Goal: Transaction & Acquisition: Purchase product/service

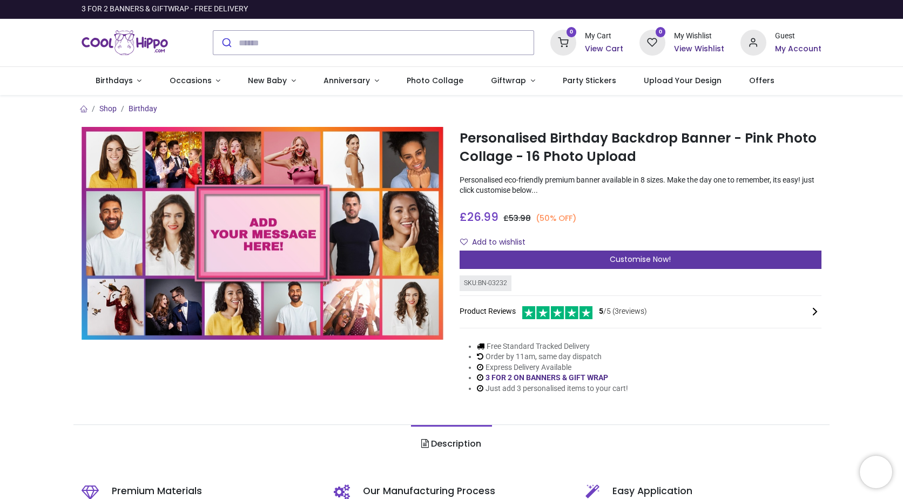
drag, startPoint x: 0, startPoint y: 0, endPoint x: 610, endPoint y: 261, distance: 663.4
click at [610, 261] on span "Customise Now!" at bounding box center [640, 259] width 61 height 11
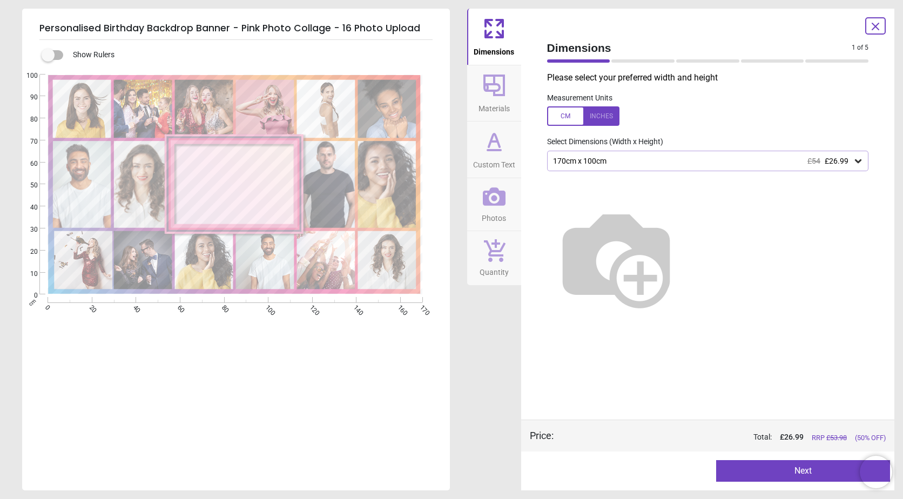
click at [605, 150] on div "Please select your preferred width and height Measurement Units Select Dimensio…" at bounding box center [707, 246] width 339 height 348
click at [604, 156] on div "170cm x 100cm £54 £26.99" at bounding box center [708, 161] width 322 height 21
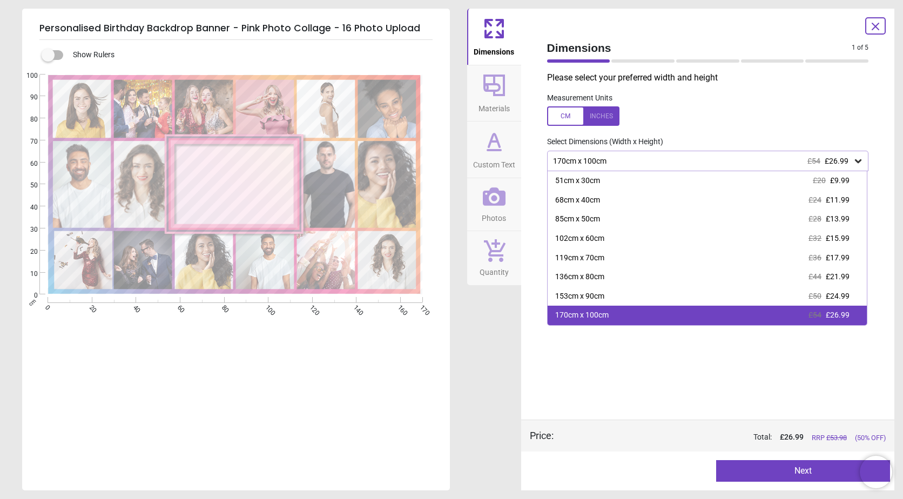
click at [581, 314] on div "170cm x 100cm" at bounding box center [581, 315] width 53 height 11
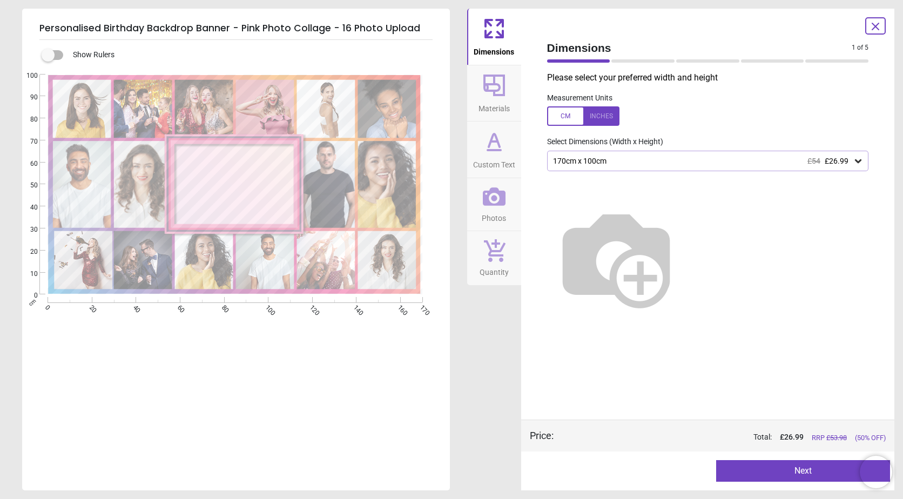
click at [778, 472] on button "Next" at bounding box center [803, 471] width 174 height 22
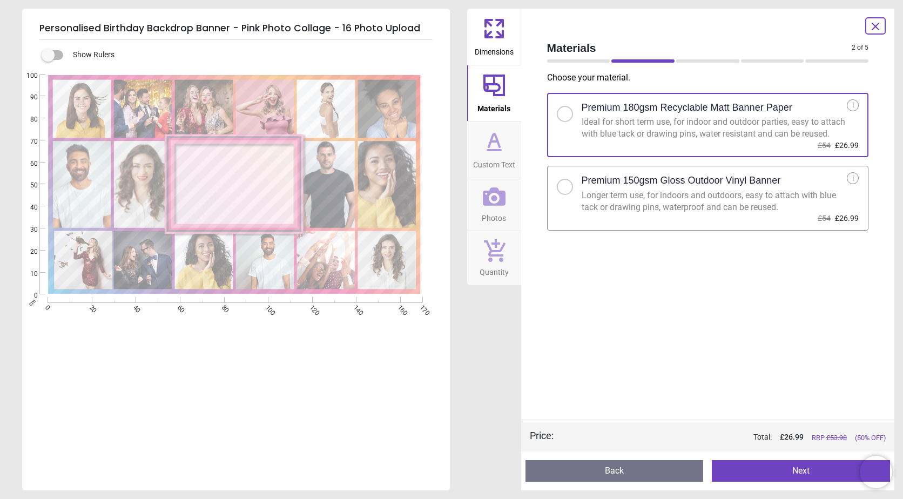
click at [658, 132] on div "Ideal for short term use, for indoor and outdoor parties, easy to attach with b…" at bounding box center [714, 128] width 266 height 24
click at [785, 472] on button "Next" at bounding box center [801, 471] width 178 height 22
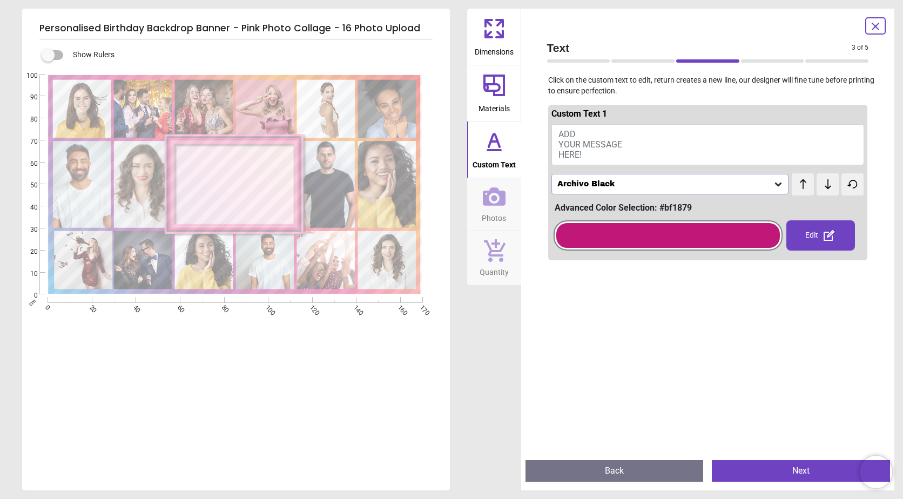
click at [598, 136] on button "ADD YOUR MESSAGE HERE!" at bounding box center [707, 144] width 313 height 41
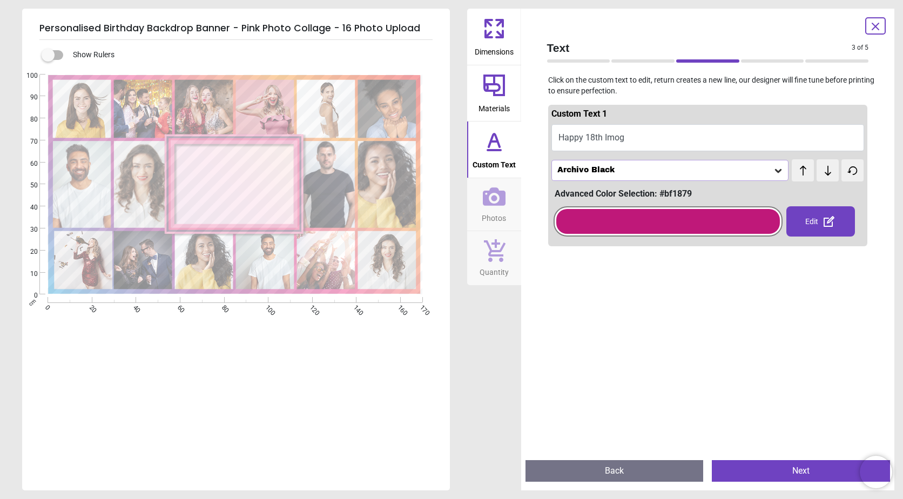
scroll to position [1, 0]
click at [248, 186] on textarea "**********" at bounding box center [236, 185] width 114 height 10
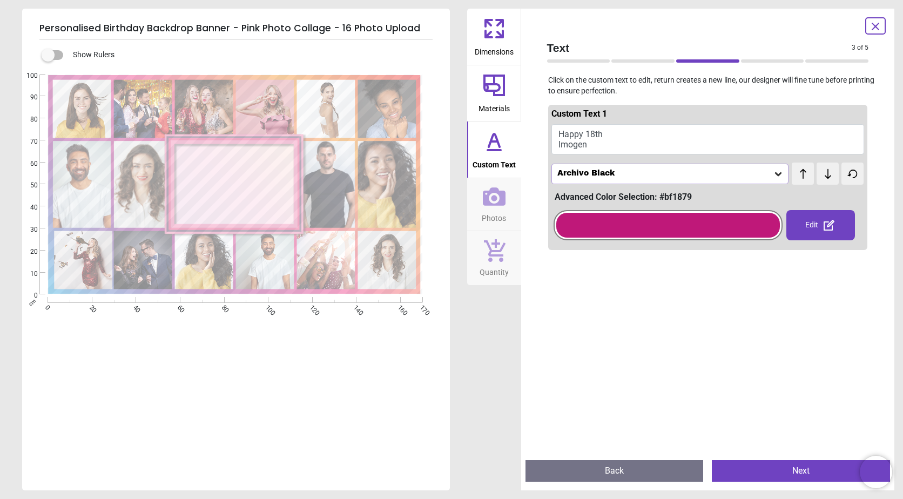
scroll to position [3, 0]
type textarea "**********"
click at [301, 402] on div "**********" at bounding box center [234, 324] width 425 height 499
click at [680, 226] on div at bounding box center [668, 225] width 224 height 25
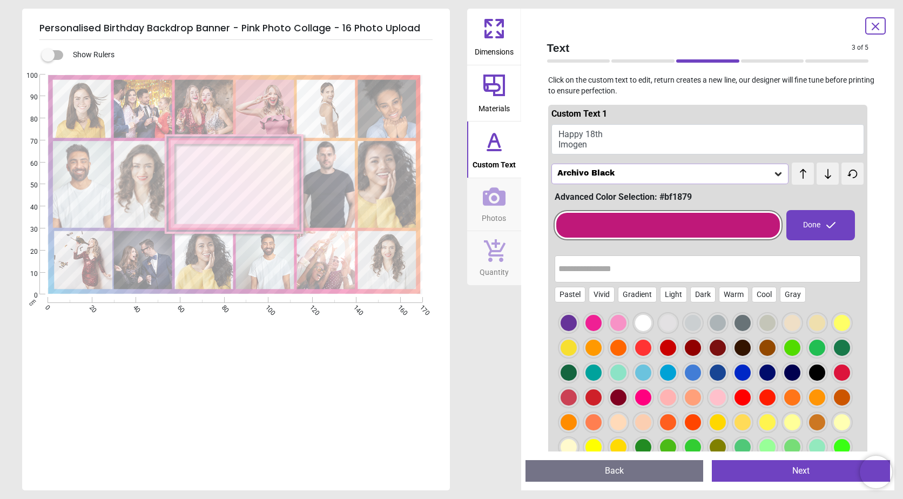
click at [569, 325] on div at bounding box center [568, 323] width 16 height 16
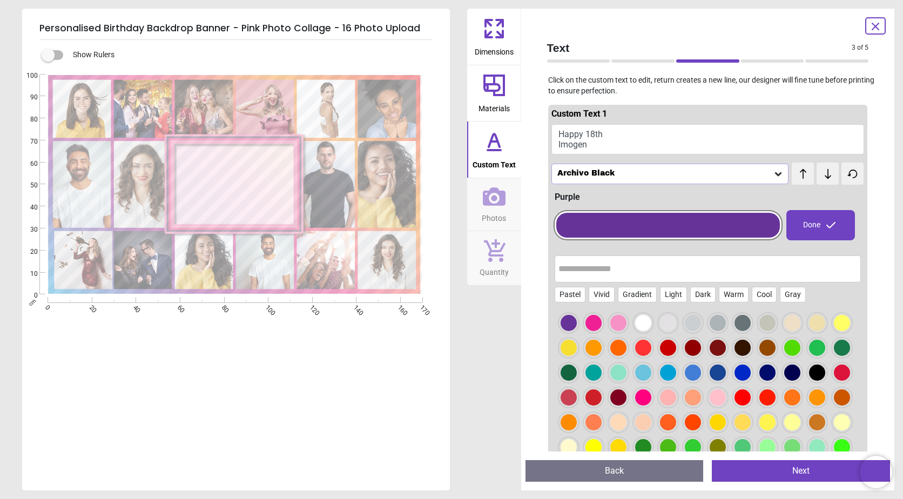
scroll to position [2, 0]
click at [802, 224] on div "Done" at bounding box center [820, 225] width 69 height 30
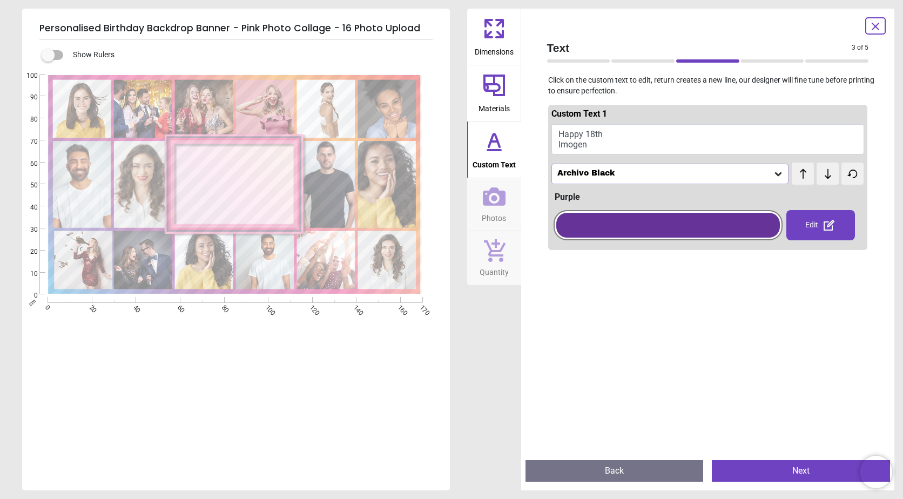
click at [778, 462] on button "Next" at bounding box center [801, 471] width 178 height 22
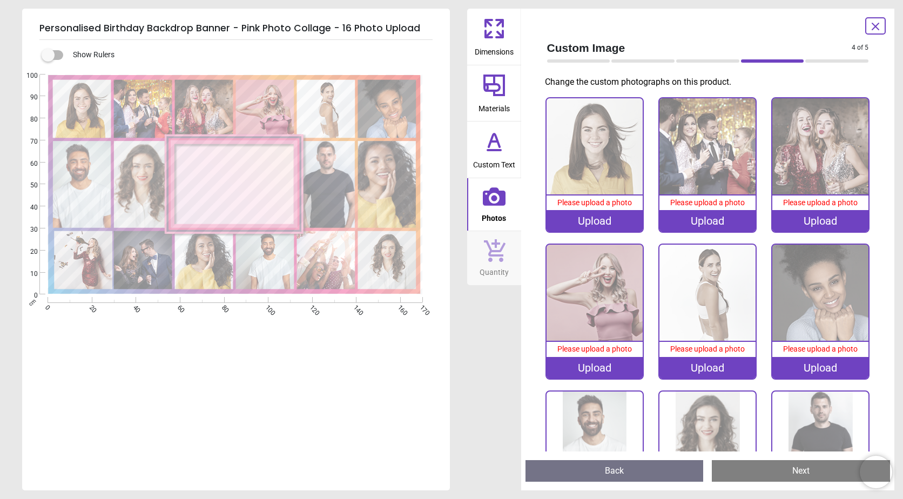
click at [616, 218] on div "Upload" at bounding box center [594, 221] width 96 height 22
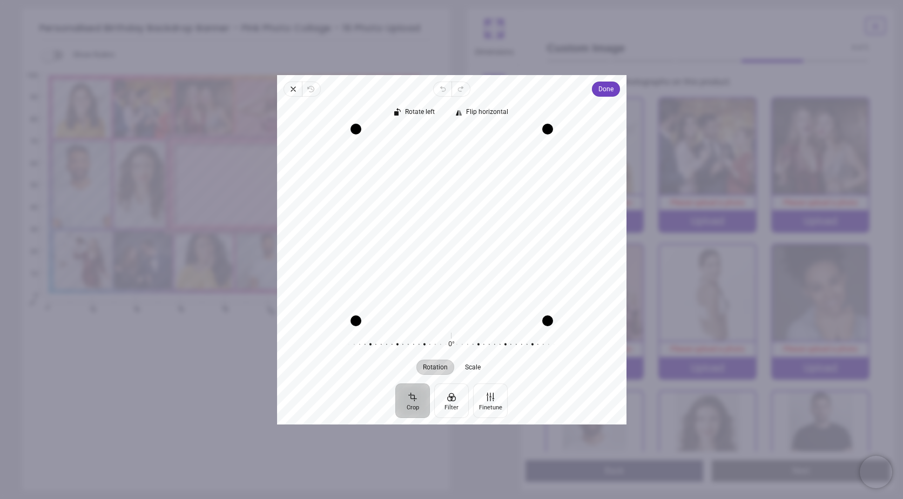
drag, startPoint x: 483, startPoint y: 270, endPoint x: 463, endPoint y: 255, distance: 24.6
click at [463, 255] on div "Recenter" at bounding box center [452, 224] width 332 height 192
click at [594, 91] on button "Done" at bounding box center [605, 89] width 28 height 15
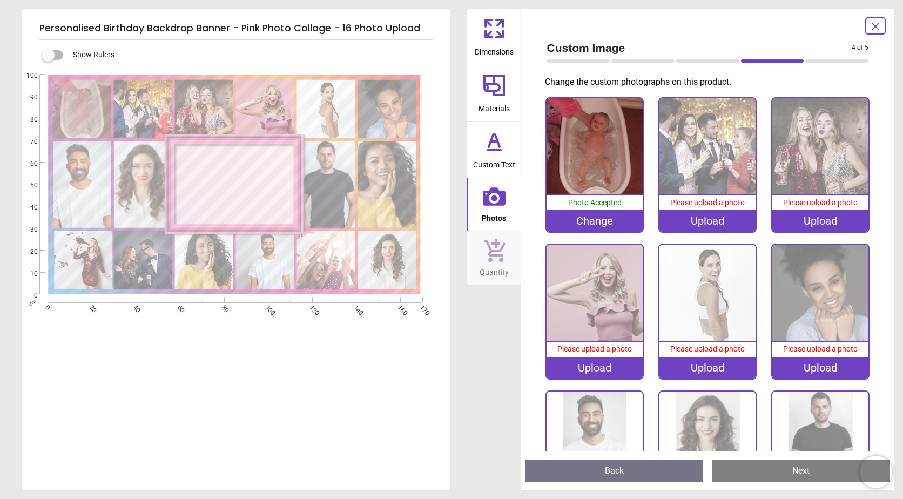
click at [152, 113] on image at bounding box center [143, 108] width 58 height 58
click at [700, 224] on div "Upload" at bounding box center [707, 221] width 96 height 22
click at [216, 106] on image at bounding box center [204, 108] width 58 height 58
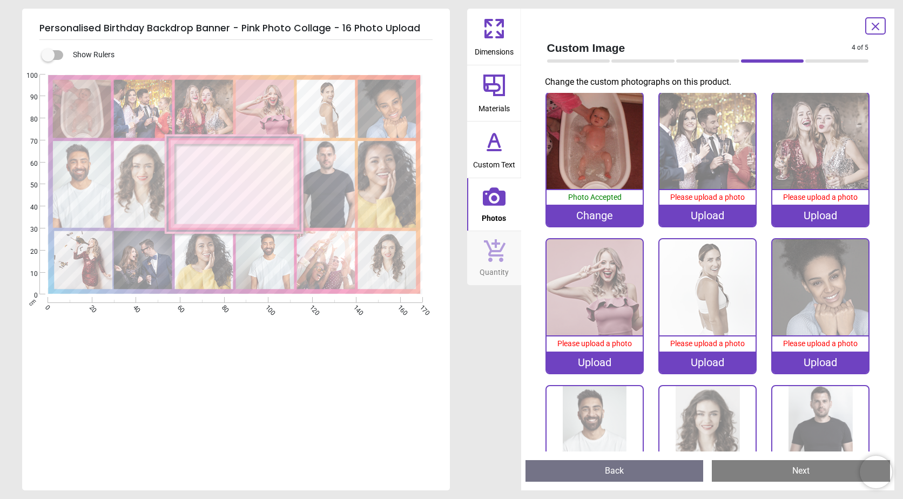
click at [792, 211] on div "Upload" at bounding box center [820, 216] width 96 height 22
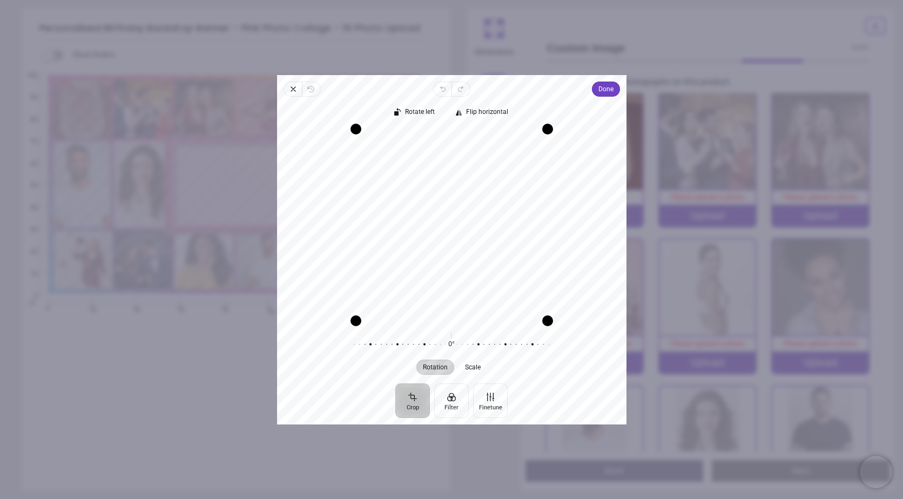
drag, startPoint x: 459, startPoint y: 261, endPoint x: 458, endPoint y: 282, distance: 21.1
click at [458, 282] on div "Recenter" at bounding box center [452, 224] width 332 height 192
click at [595, 92] on button "Done" at bounding box center [605, 89] width 28 height 15
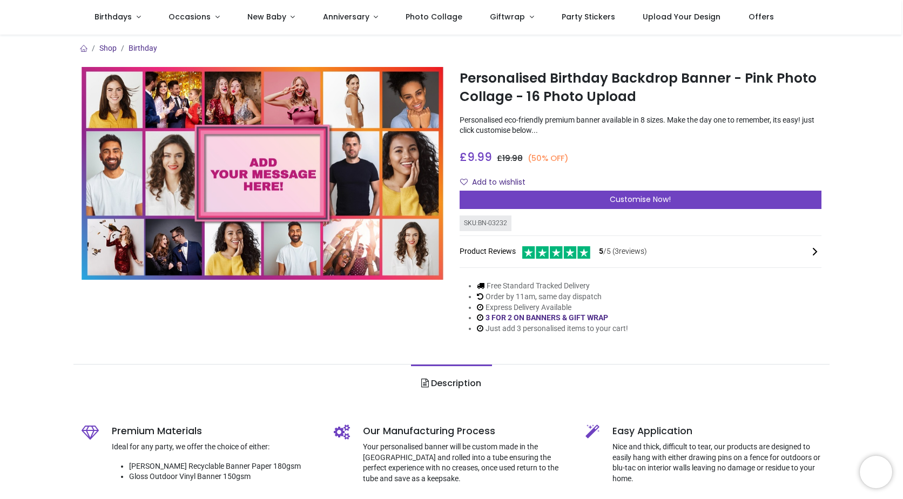
scroll to position [25, 0]
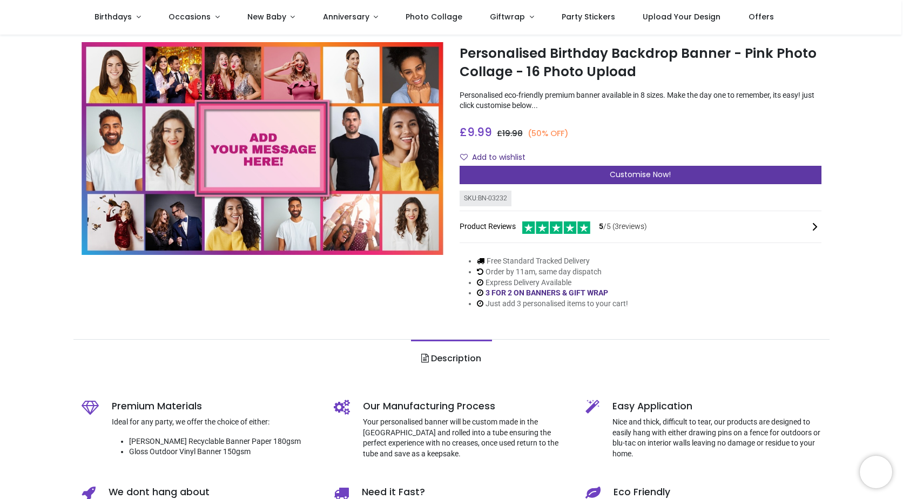
click at [671, 175] on div "Customise Now!" at bounding box center [640, 175] width 362 height 18
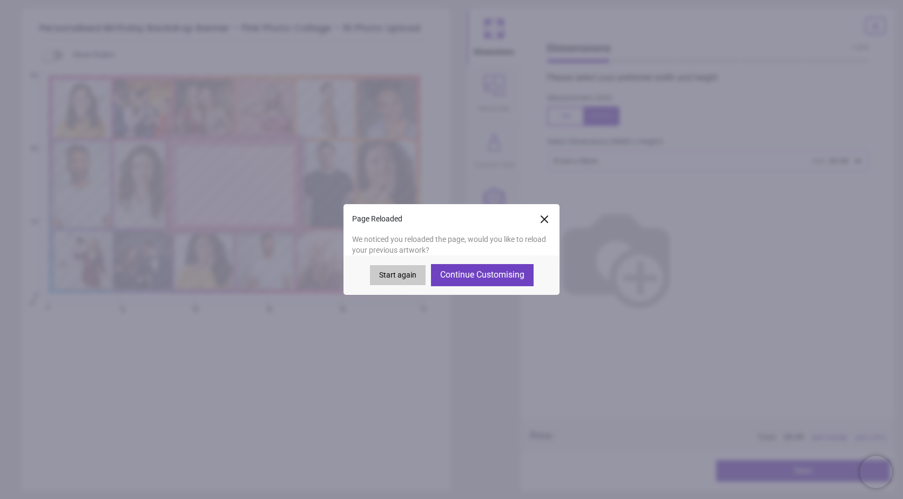
click at [477, 276] on button "Continue Customising" at bounding box center [482, 275] width 103 height 22
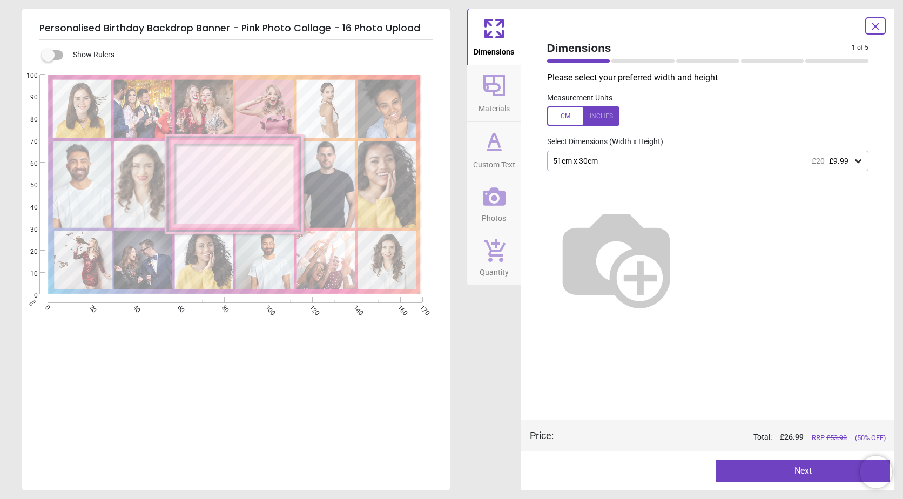
type textarea "**********"
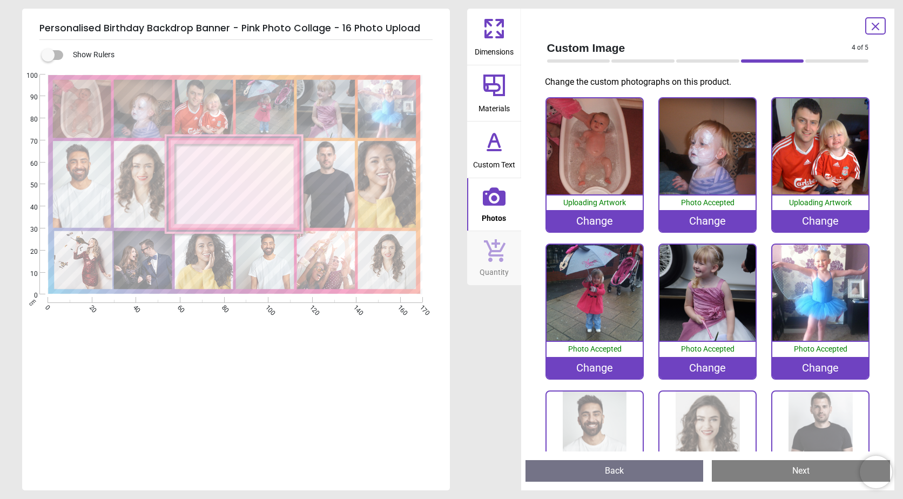
scroll to position [25, 0]
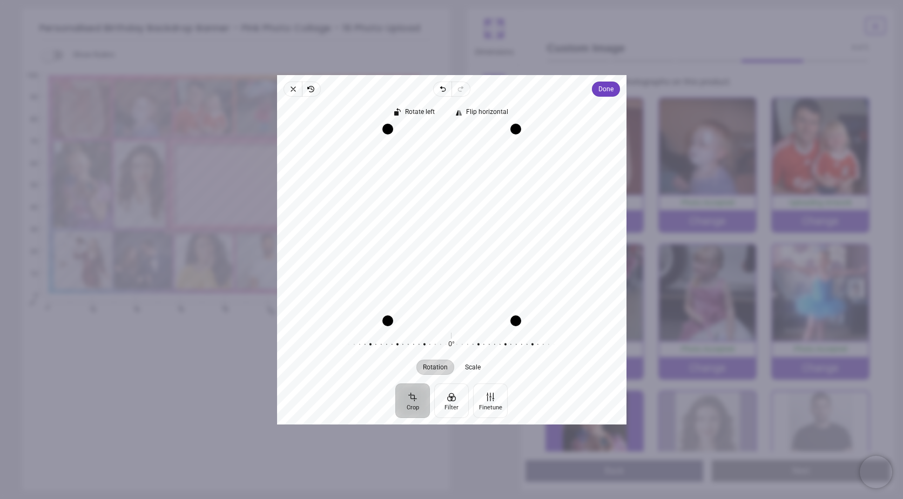
click at [472, 226] on div "Recenter" at bounding box center [452, 224] width 332 height 192
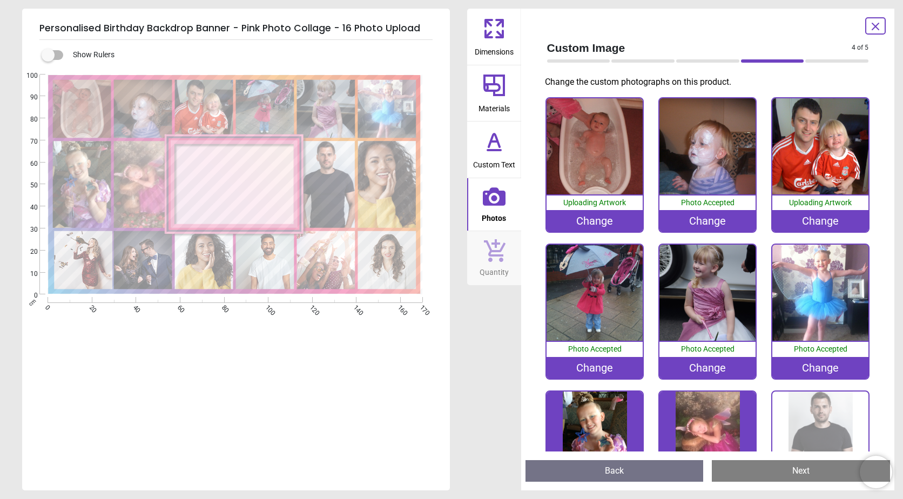
scroll to position [295, 0]
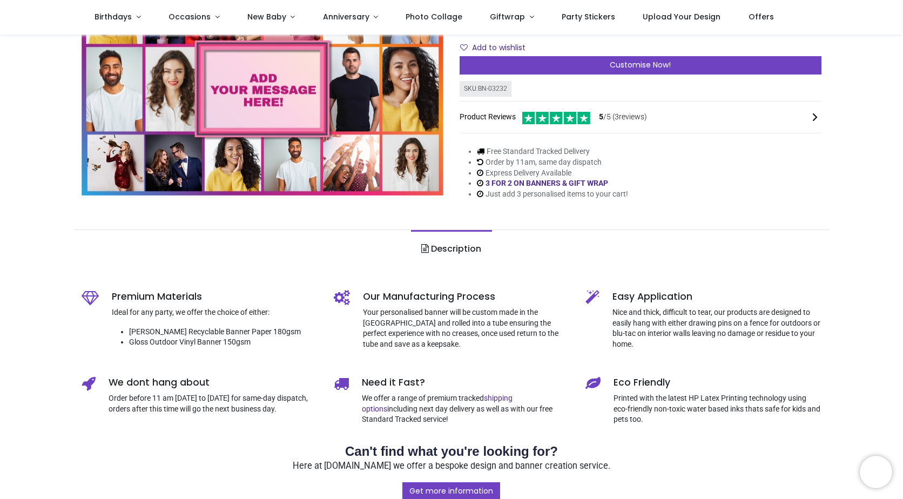
scroll to position [26, 0]
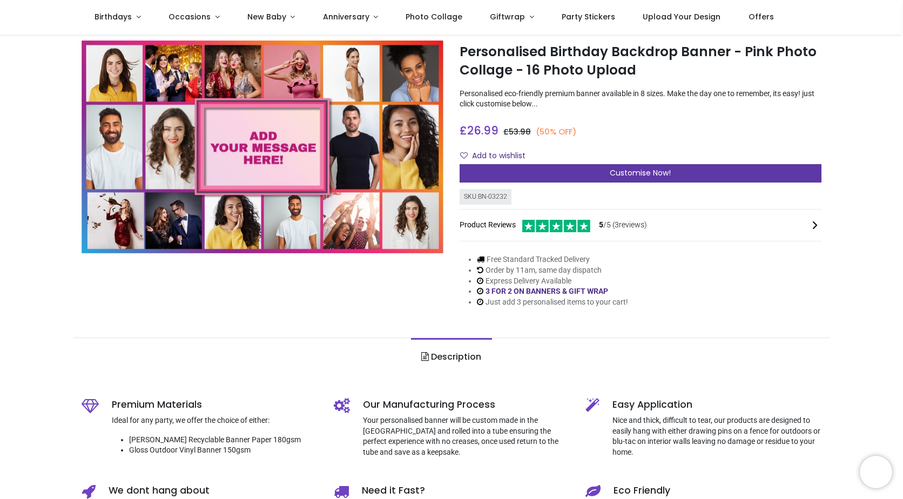
click at [588, 177] on div "Customise Now!" at bounding box center [640, 173] width 362 height 18
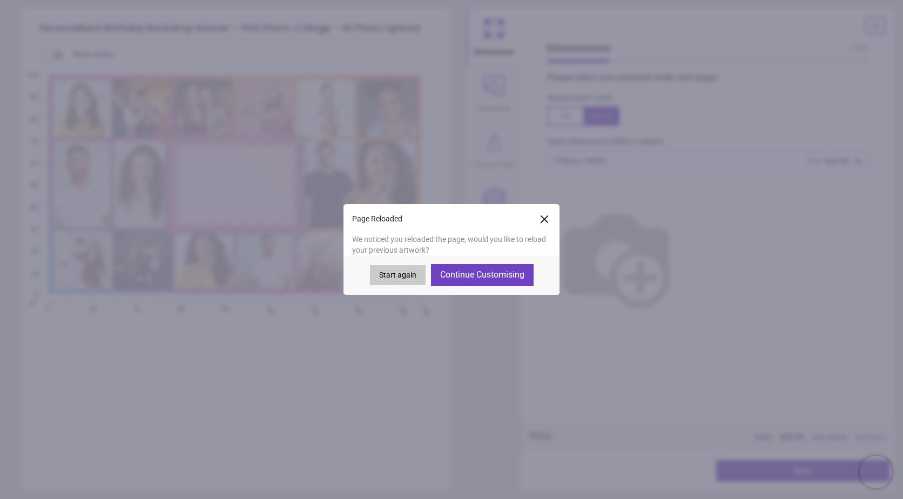
click at [468, 279] on button "Continue Customising" at bounding box center [482, 275] width 103 height 22
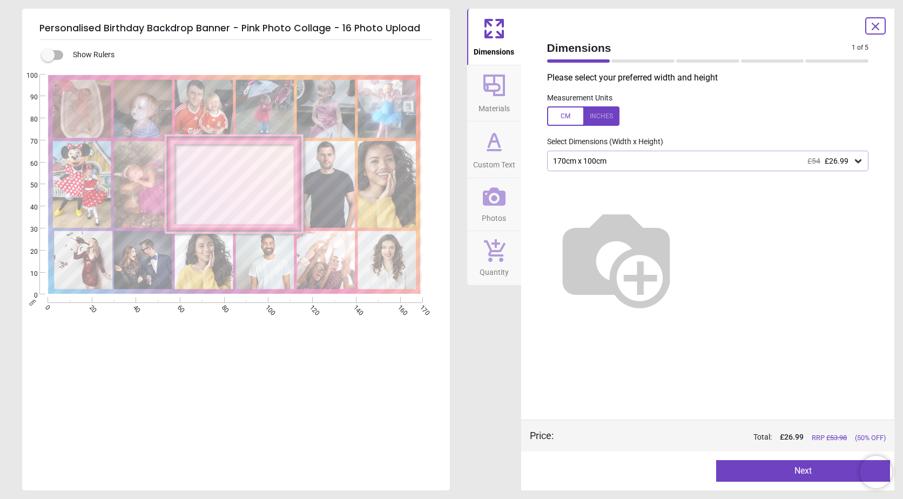
type textarea "**********"
